Goal: Task Accomplishment & Management: Manage account settings

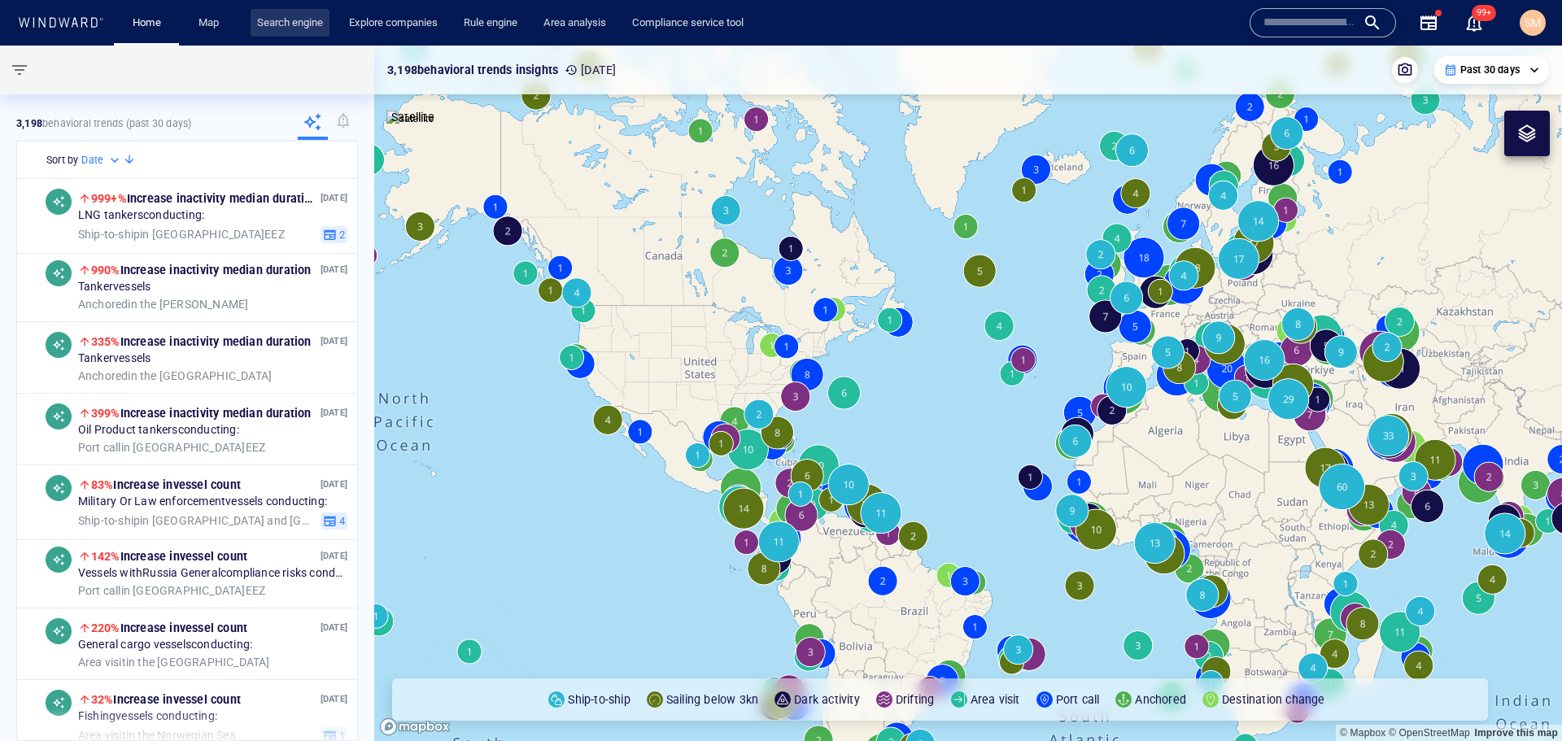
click at [300, 33] on link "Search engine" at bounding box center [290, 23] width 79 height 28
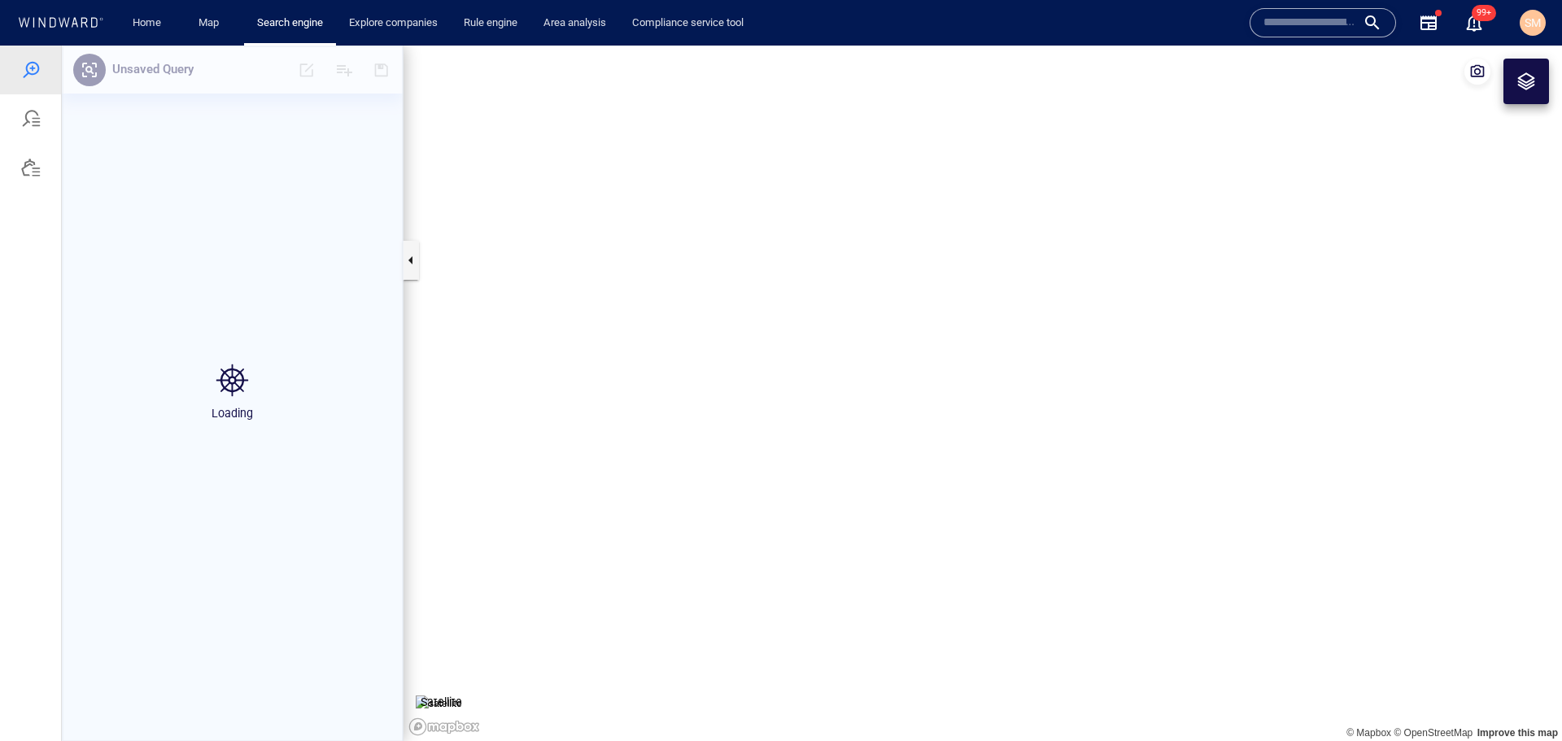
click at [34, 129] on div at bounding box center [30, 118] width 61 height 49
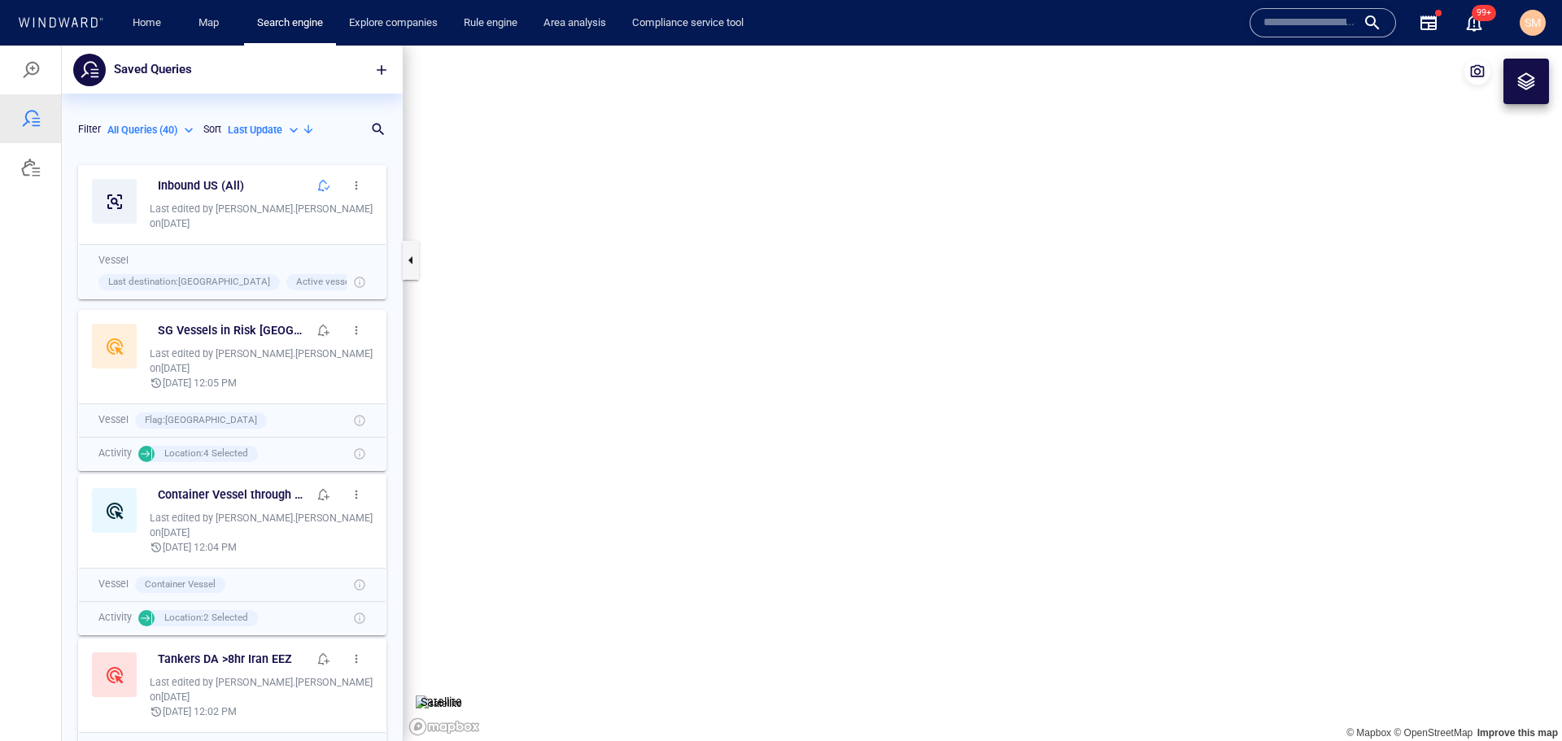
scroll to position [572, 329]
click at [317, 185] on span "button" at bounding box center [323, 185] width 13 height 13
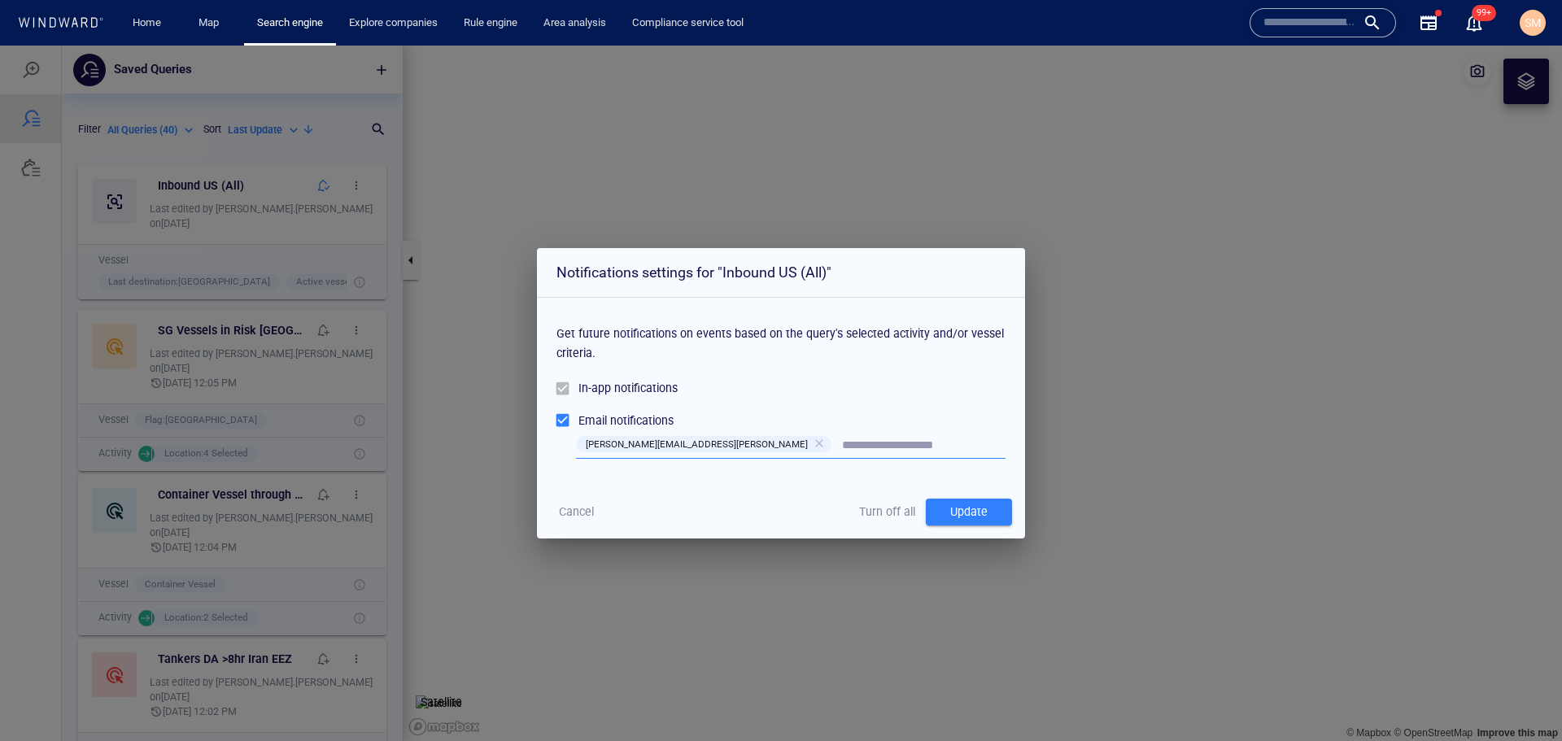
click at [627, 426] on div "Email notifications" at bounding box center [625, 421] width 95 height 20
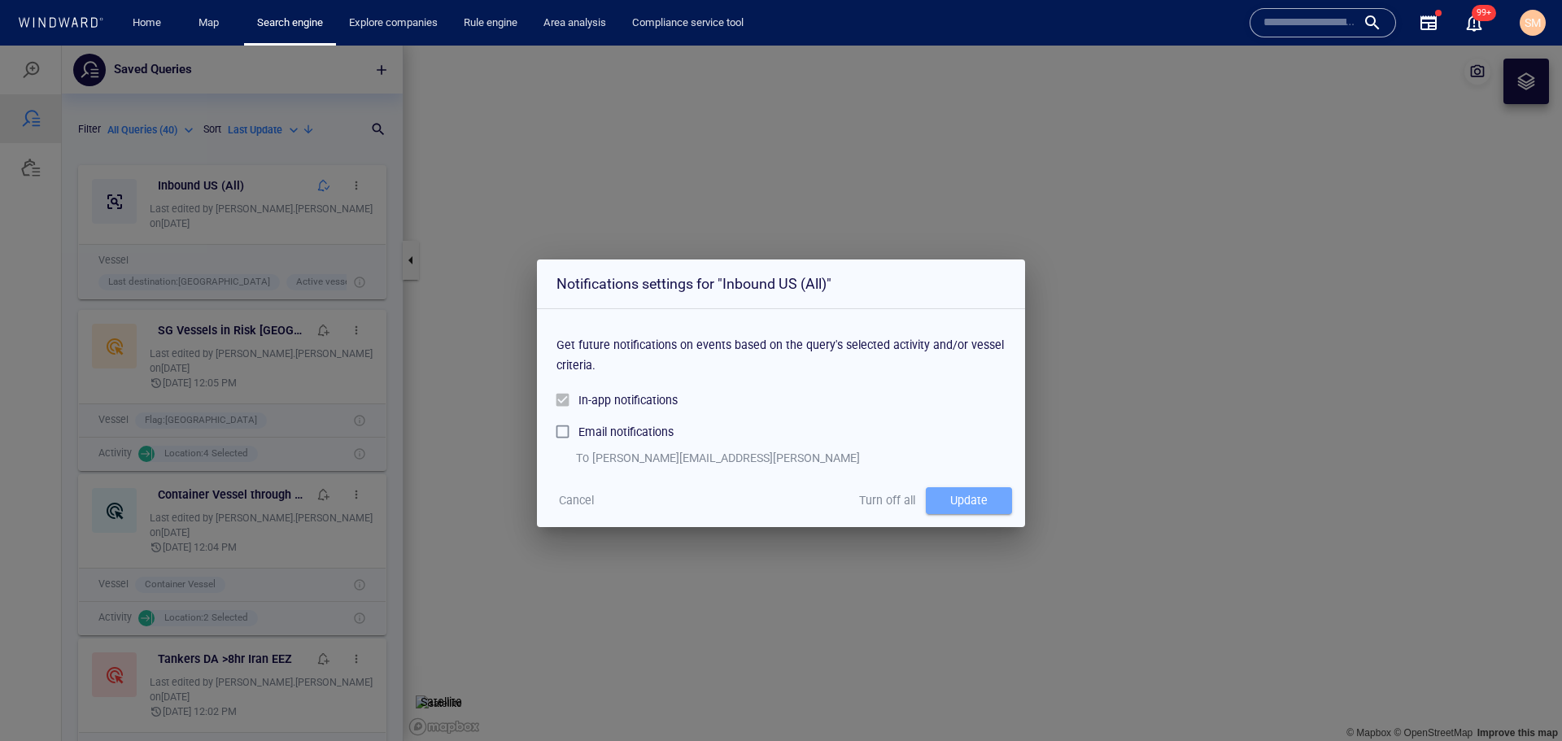
click at [952, 501] on div "Update" at bounding box center [969, 500] width 44 height 27
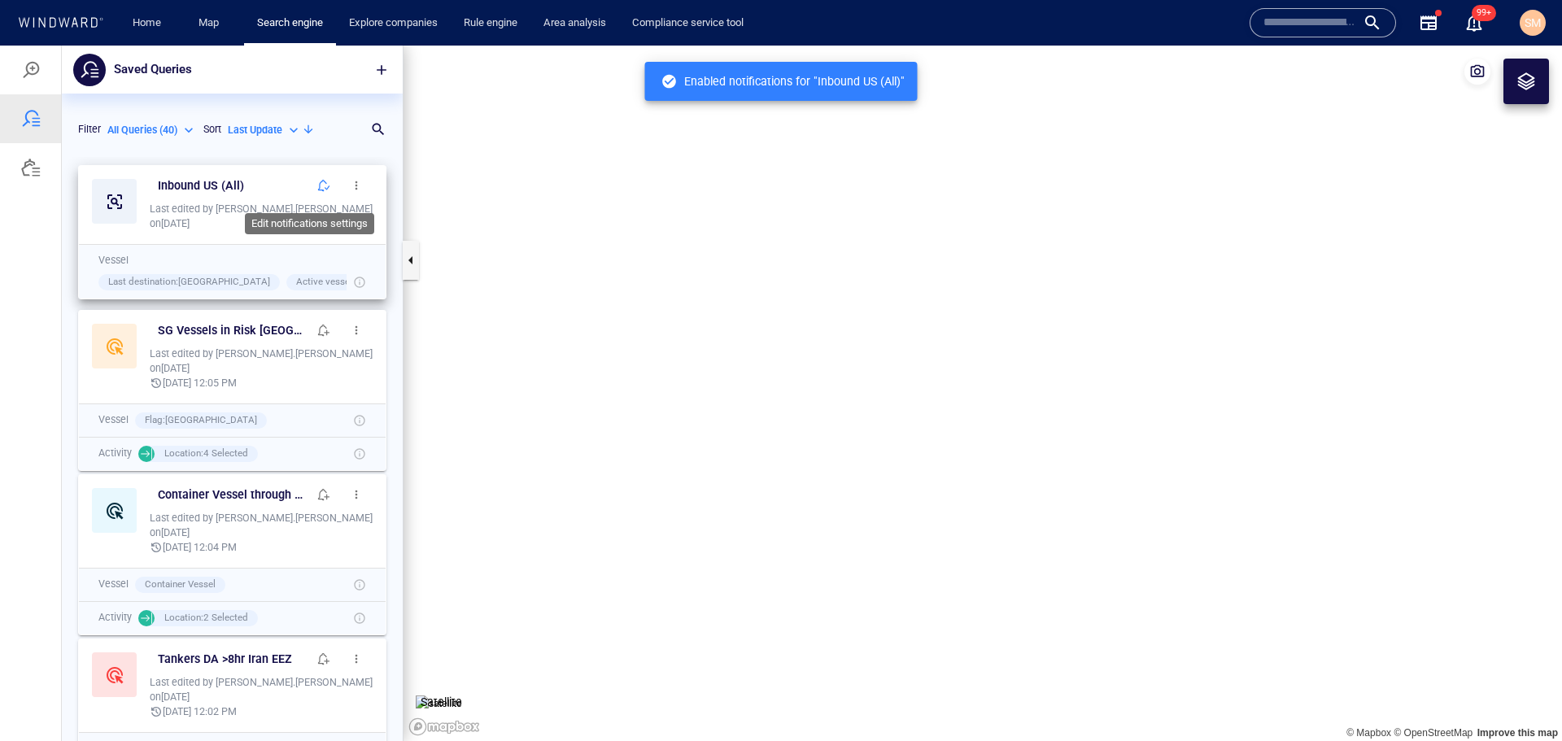
click at [317, 189] on span "button" at bounding box center [323, 185] width 13 height 13
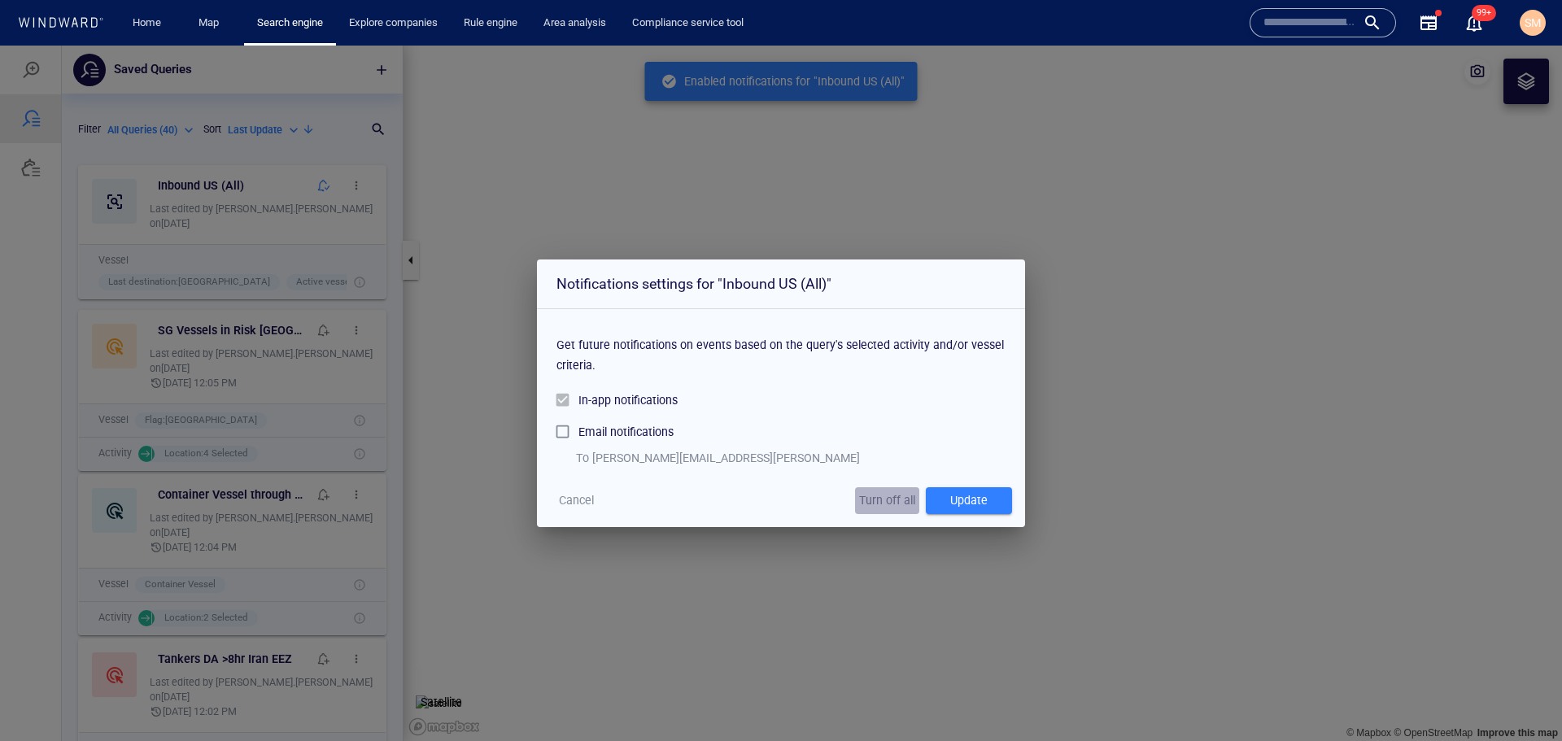
click at [884, 497] on span "Turn off all" at bounding box center [887, 501] width 56 height 20
